Goal: Obtain resource: Obtain resource

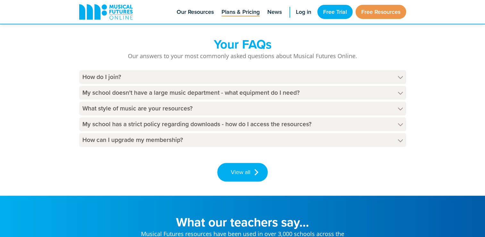
scroll to position [940, 0]
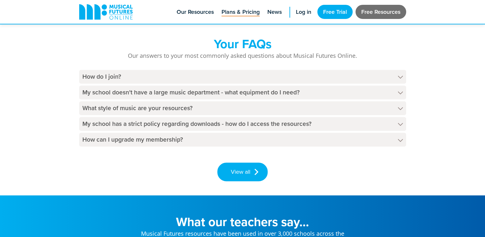
click at [373, 17] on link "Free Resources" at bounding box center [381, 12] width 51 height 14
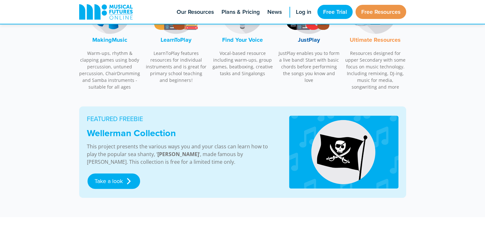
scroll to position [274, 0]
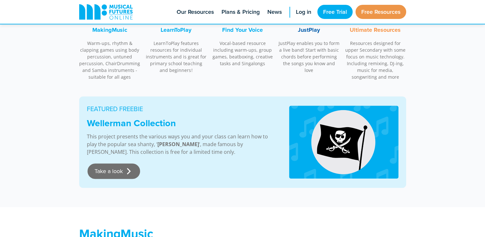
click at [115, 172] on link "Take a look" at bounding box center [114, 170] width 53 height 15
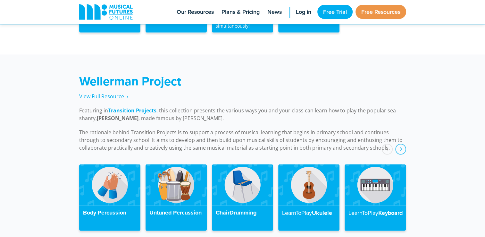
scroll to position [1446, 0]
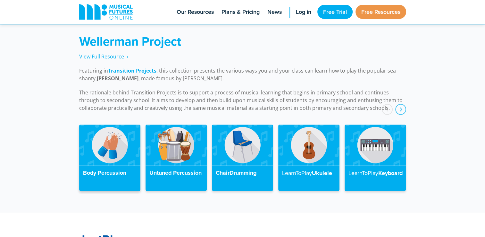
click at [118, 136] on img at bounding box center [109, 144] width 61 height 41
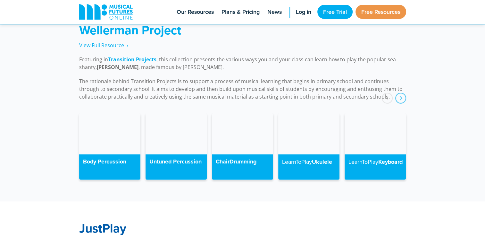
scroll to position [1456, 0]
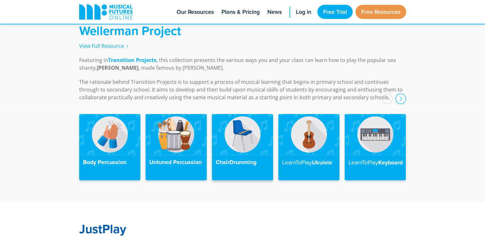
click at [224, 131] on img at bounding box center [242, 134] width 61 height 41
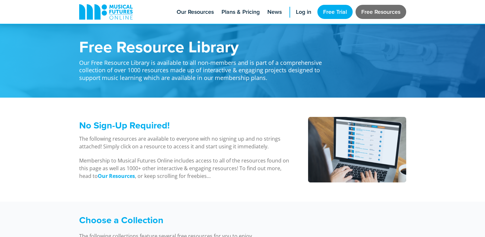
click at [371, 12] on link "Free Resources" at bounding box center [381, 12] width 51 height 14
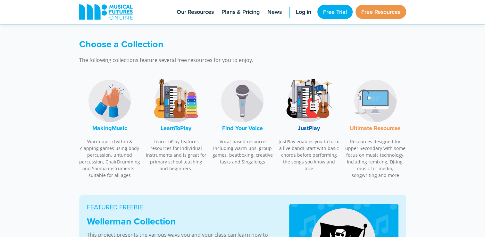
scroll to position [176, 0]
click at [241, 112] on img at bounding box center [242, 101] width 48 height 48
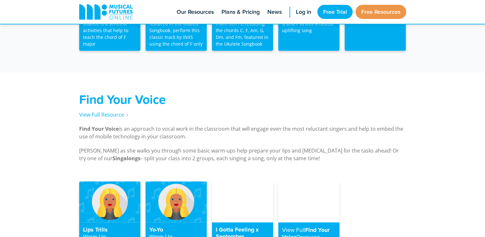
scroll to position [1222, 0]
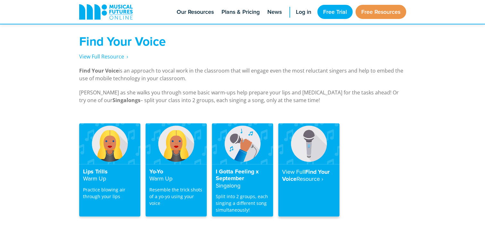
click at [294, 172] on h4 "View Full Find Your Voice Resource‎ ›" at bounding box center [309, 175] width 54 height 14
